Goal: Find specific page/section: Find specific page/section

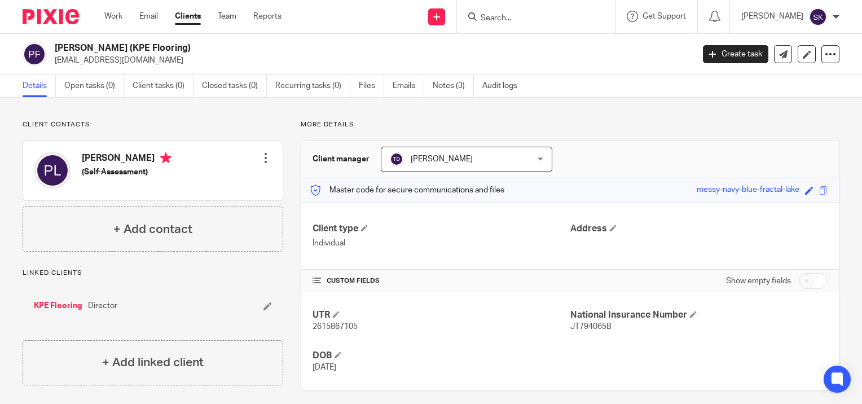
click at [495, 19] on input "Search" at bounding box center [530, 19] width 102 height 10
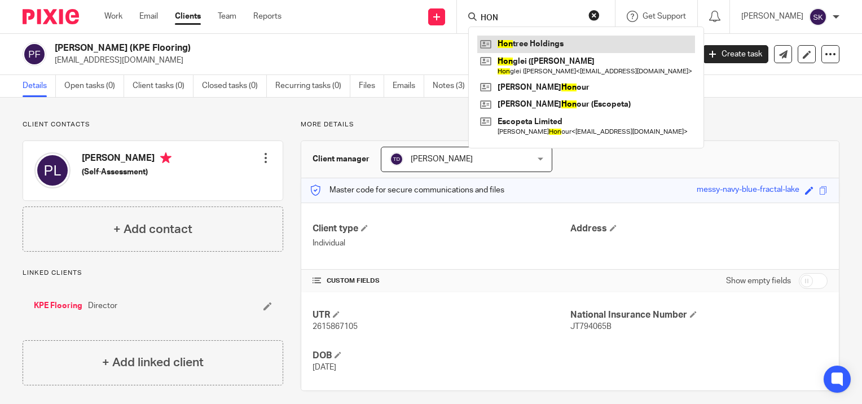
type input "HON"
click at [512, 45] on link at bounding box center [586, 44] width 218 height 17
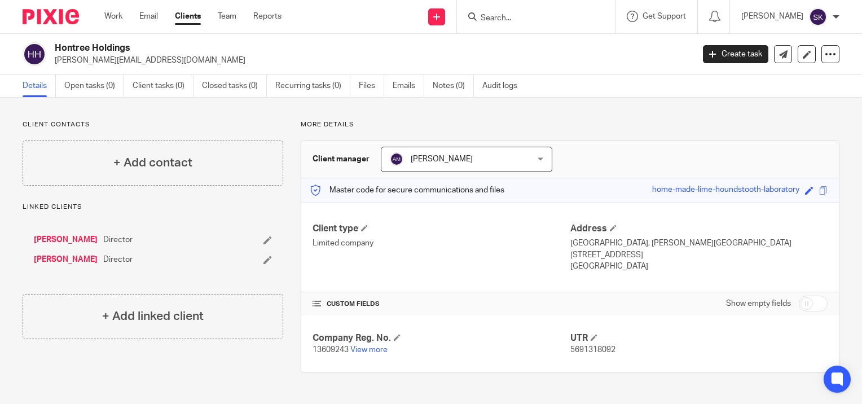
click at [810, 300] on input "checkbox" at bounding box center [813, 304] width 29 height 16
checkbox input "true"
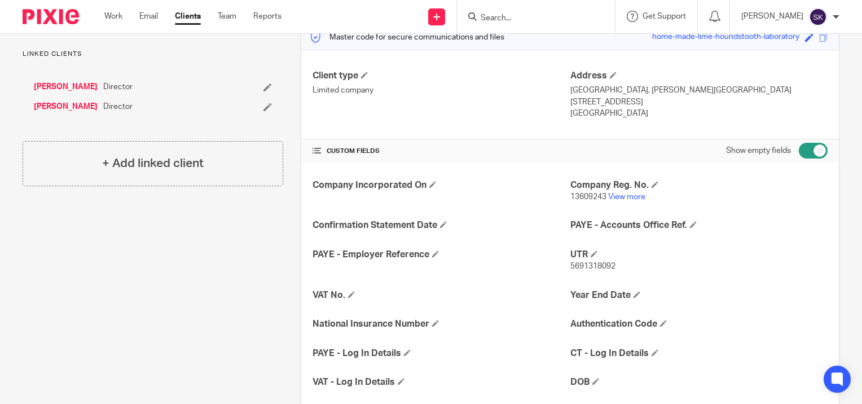
scroll to position [160, 0]
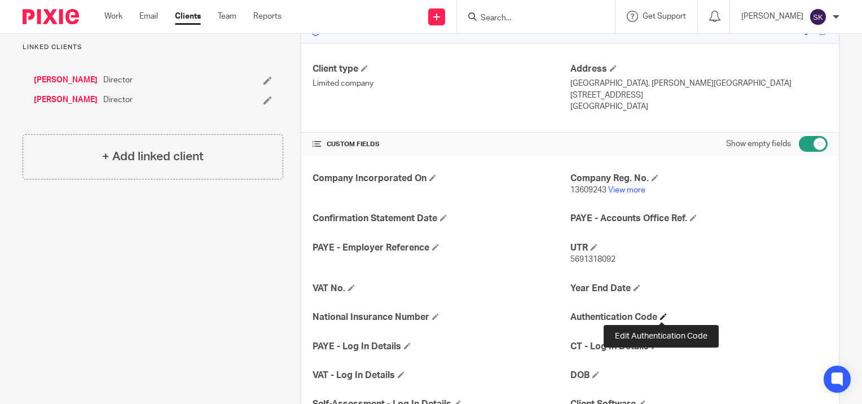
click at [660, 316] on span at bounding box center [663, 316] width 7 height 7
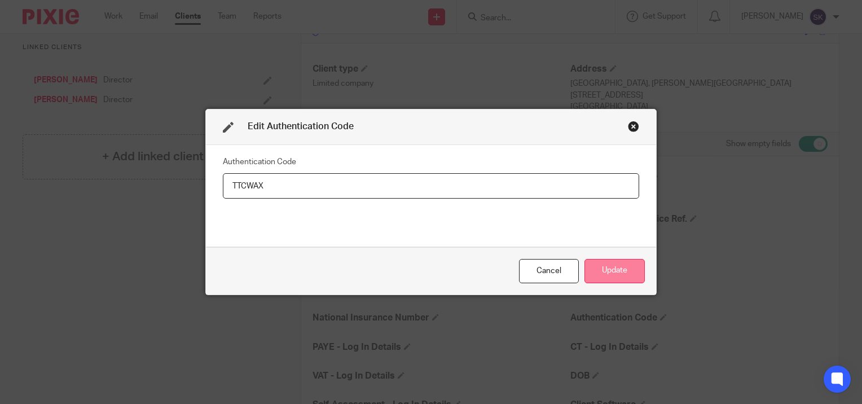
type input "TTCWAX"
click at [609, 272] on button "Update" at bounding box center [614, 271] width 60 height 24
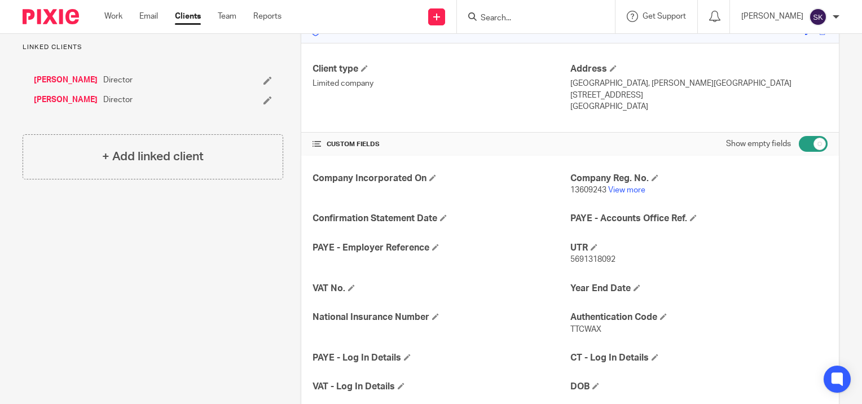
click at [584, 12] on form at bounding box center [539, 17] width 120 height 14
click at [549, 23] on form at bounding box center [539, 17] width 120 height 14
click at [544, 20] on input "Search" at bounding box center [530, 19] width 102 height 10
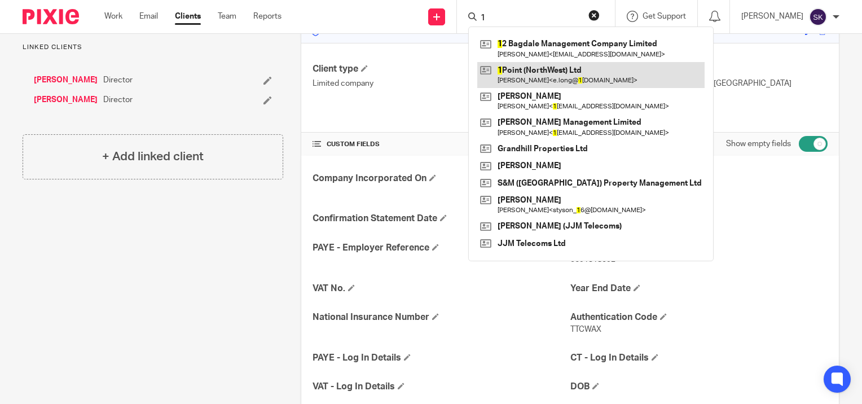
type input "1"
click at [551, 77] on link at bounding box center [590, 75] width 227 height 26
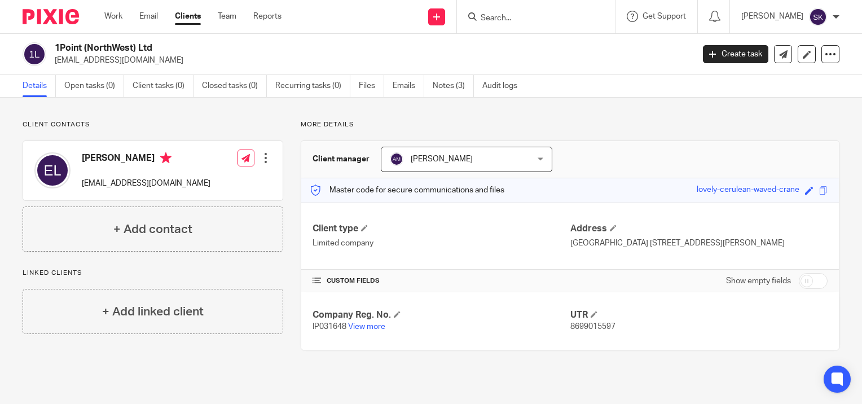
click at [505, 18] on input "Search" at bounding box center [530, 19] width 102 height 10
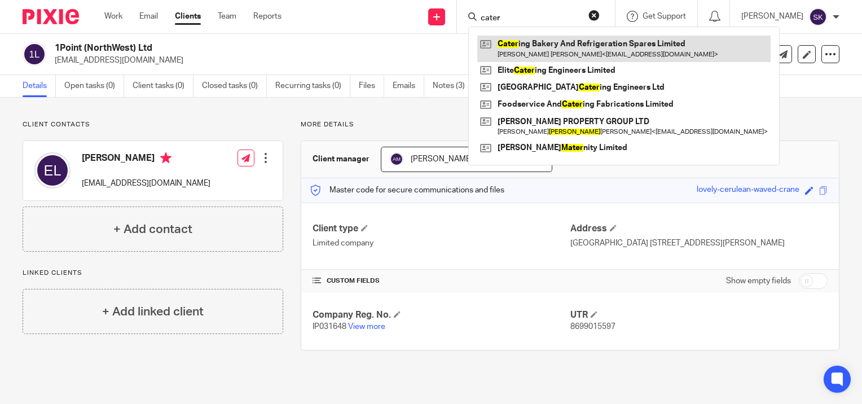
type input "cater"
click at [543, 42] on link at bounding box center [623, 49] width 293 height 26
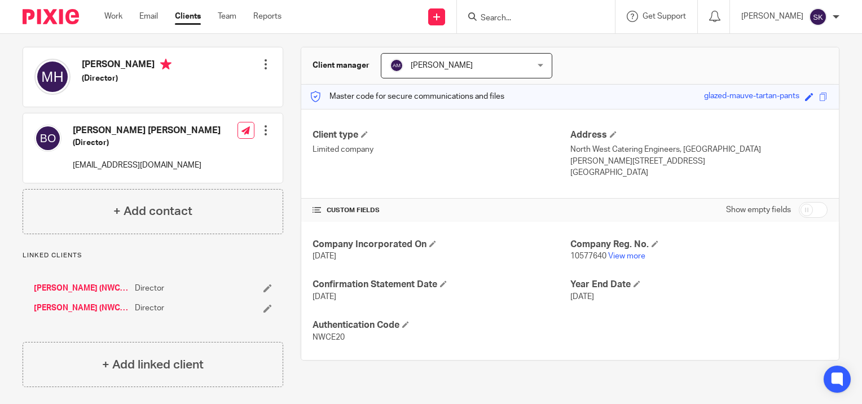
scroll to position [95, 0]
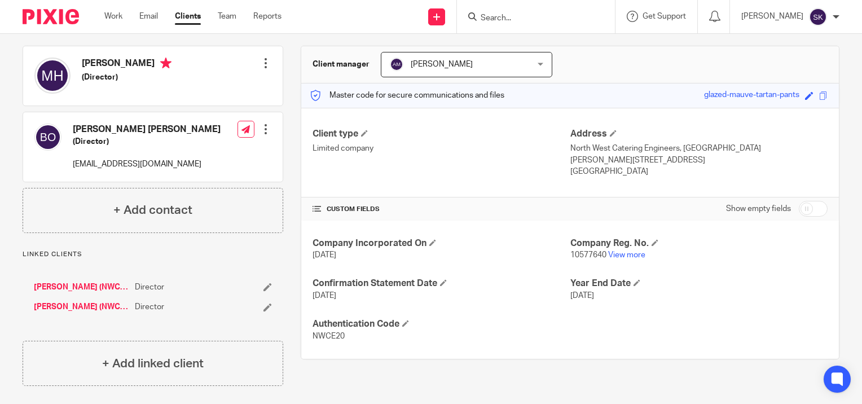
click at [535, 20] on input "Search" at bounding box center [530, 19] width 102 height 10
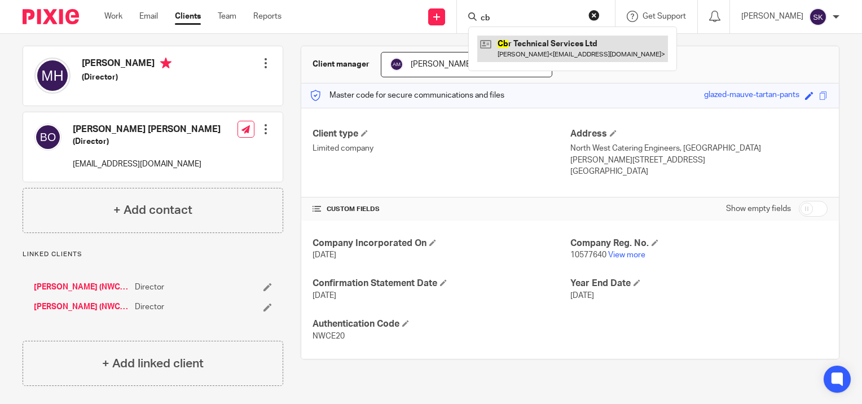
type input "cb"
click at [539, 52] on link at bounding box center [572, 49] width 191 height 26
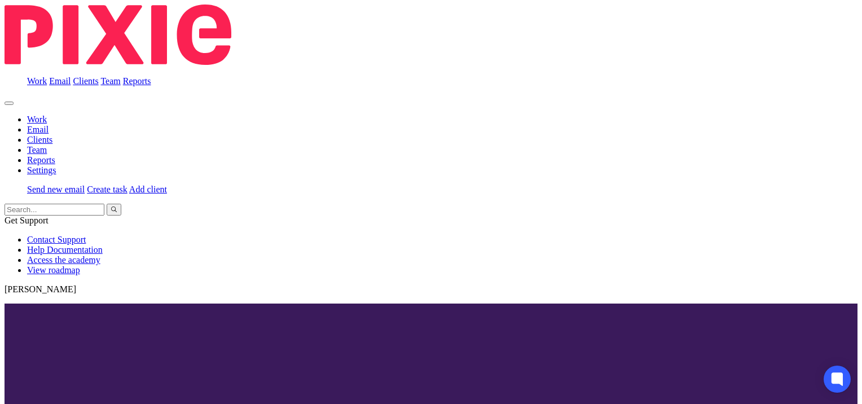
scroll to position [24, 0]
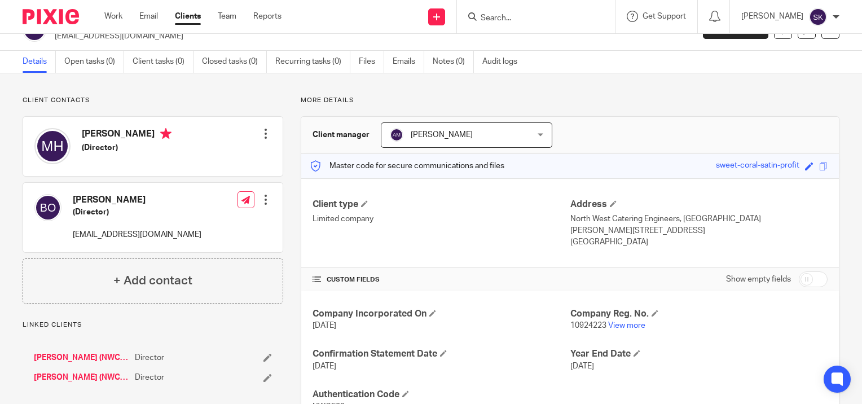
click at [510, 16] on input "Search" at bounding box center [530, 19] width 102 height 10
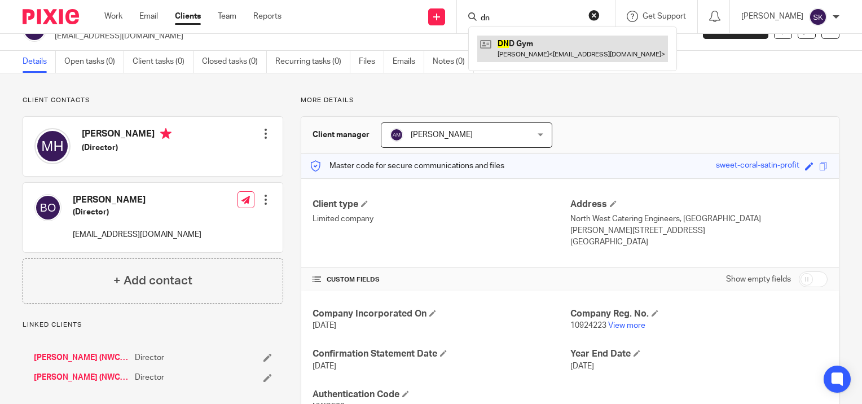
type input "dn"
click at [518, 48] on link at bounding box center [572, 49] width 191 height 26
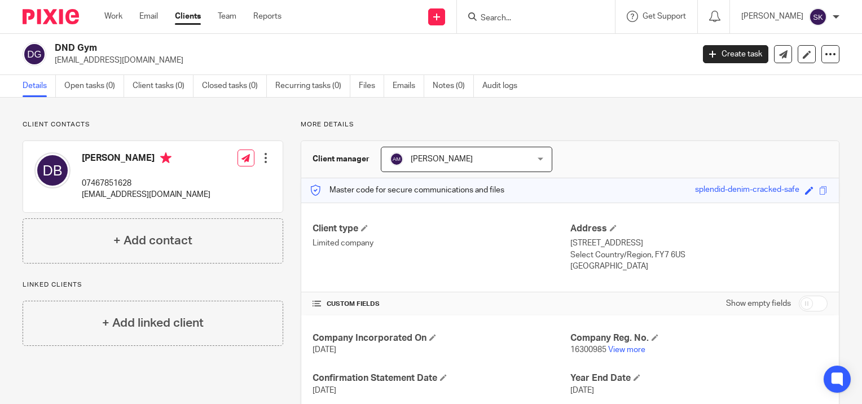
click at [521, 20] on input "Search" at bounding box center [530, 19] width 102 height 10
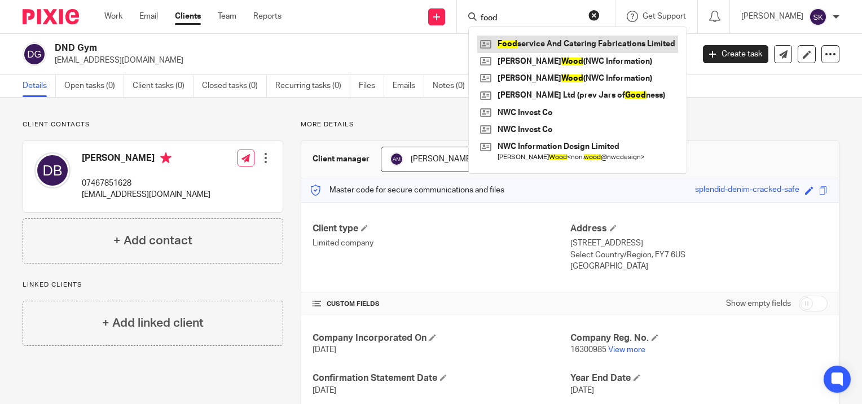
type input "food"
click at [533, 41] on link at bounding box center [577, 44] width 201 height 17
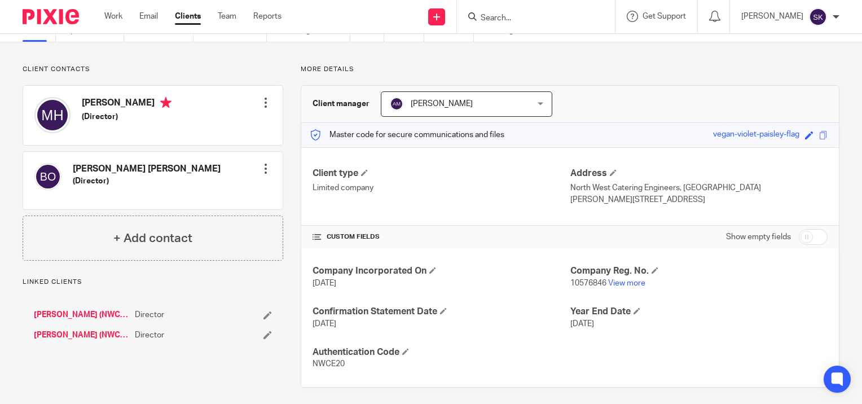
scroll to position [61, 0]
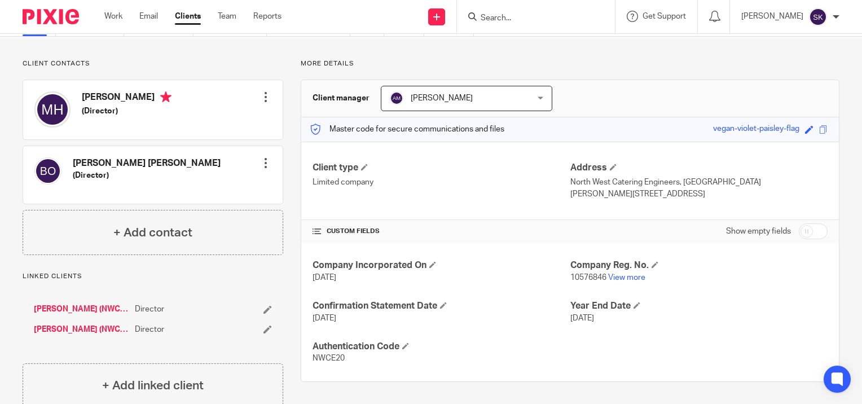
click at [494, 19] on input "Search" at bounding box center [530, 19] width 102 height 10
type input "gnt"
click at [519, 43] on link at bounding box center [565, 44] width 177 height 17
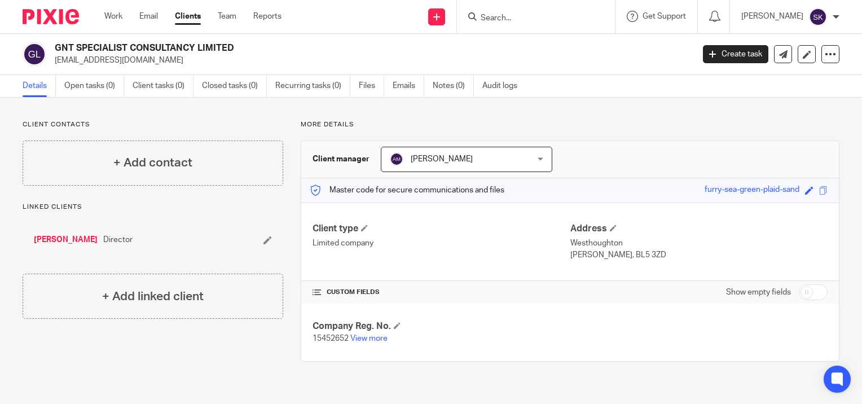
click at [542, 19] on input "Search" at bounding box center [530, 19] width 102 height 10
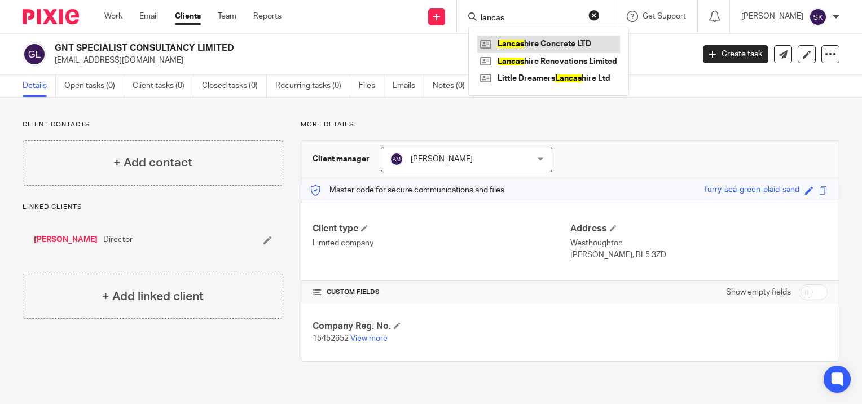
type input "lancas"
click at [547, 38] on link at bounding box center [548, 44] width 143 height 17
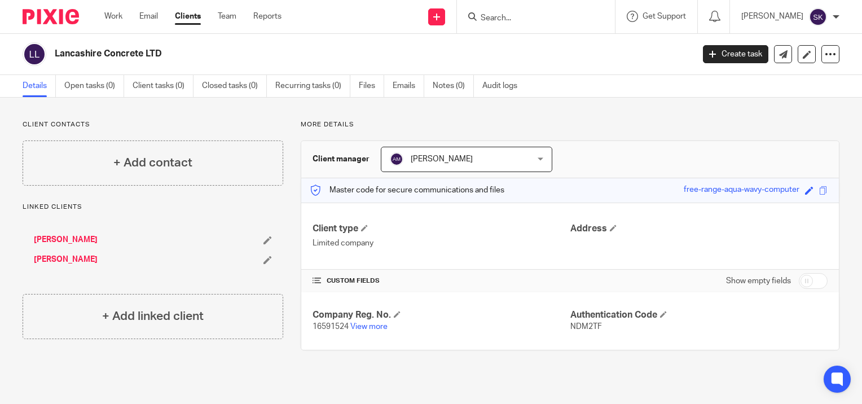
click at [518, 19] on input "Search" at bounding box center [530, 19] width 102 height 10
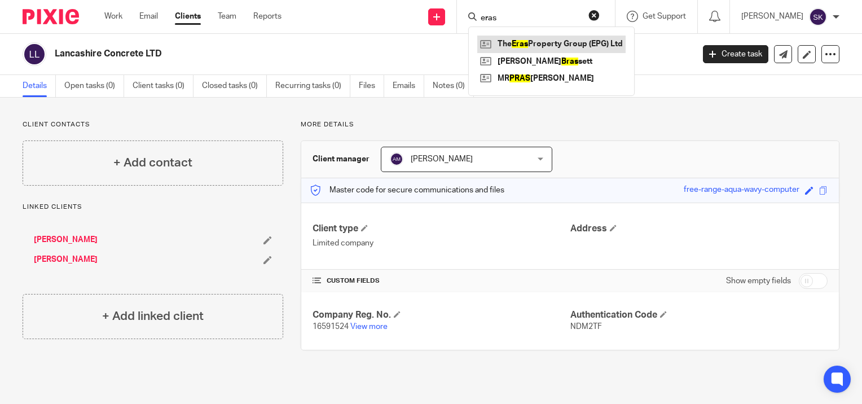
type input "eras"
click at [529, 45] on link at bounding box center [551, 44] width 148 height 17
